Goal: Check status: Check status

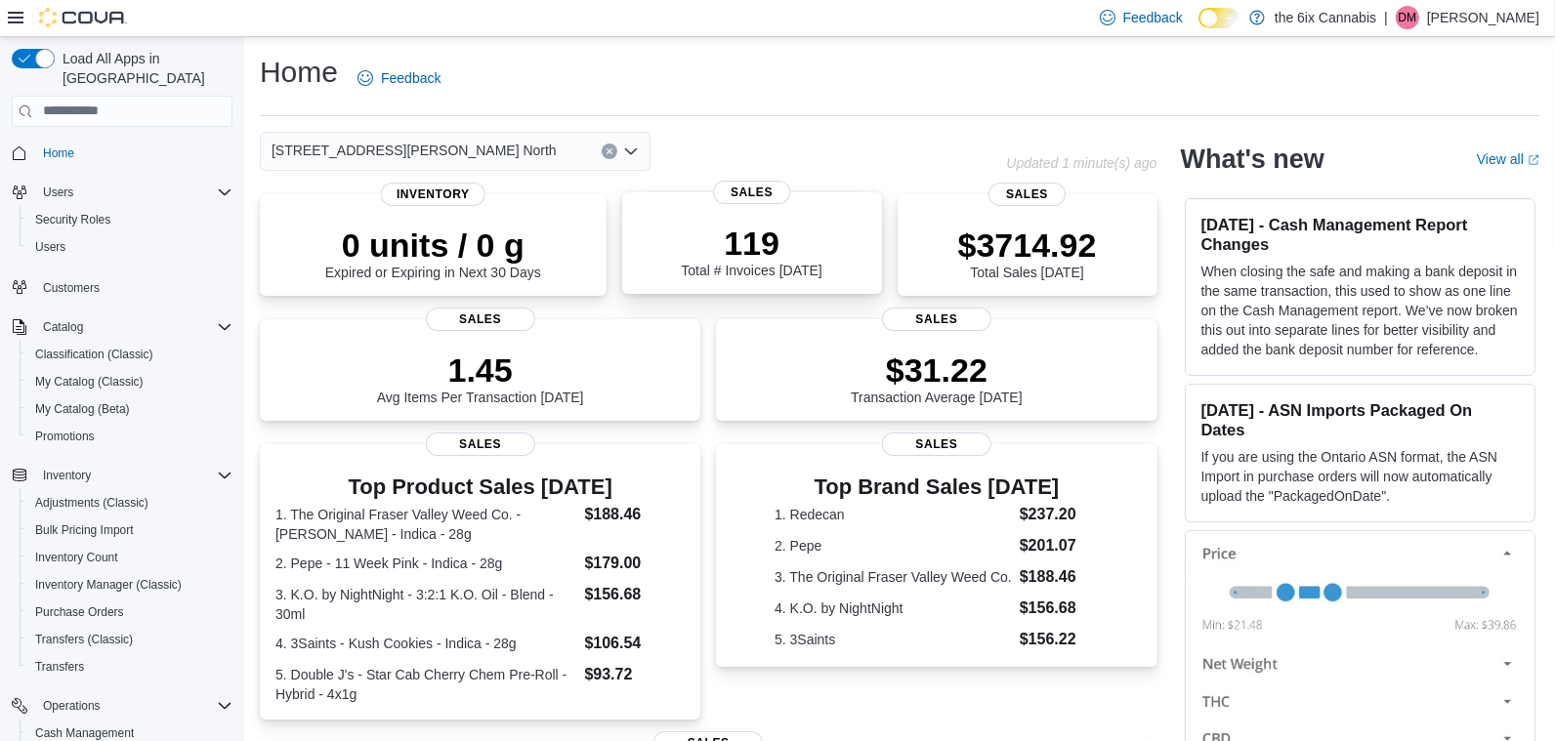
click at [763, 224] on p "119" at bounding box center [751, 243] width 141 height 39
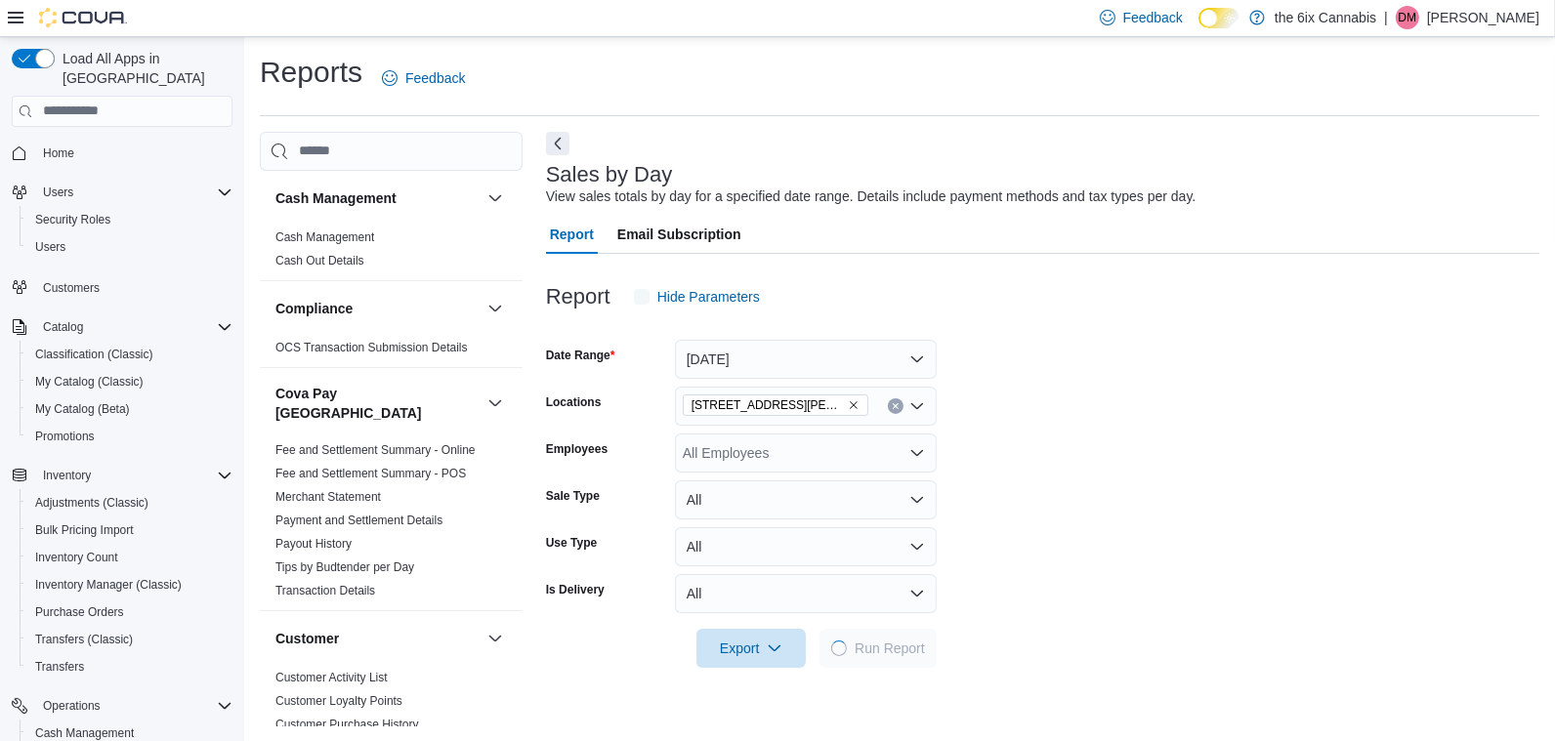
scroll to position [1, 0]
